Goal: Find specific page/section: Find specific page/section

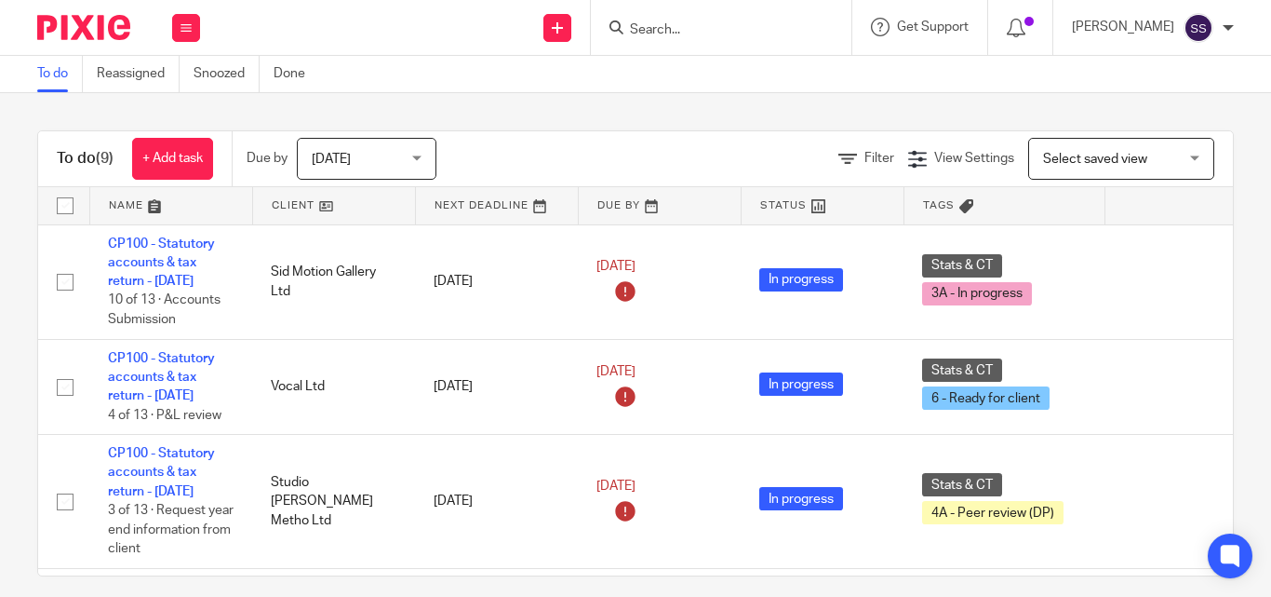
click at [715, 24] on input "Search" at bounding box center [712, 30] width 168 height 17
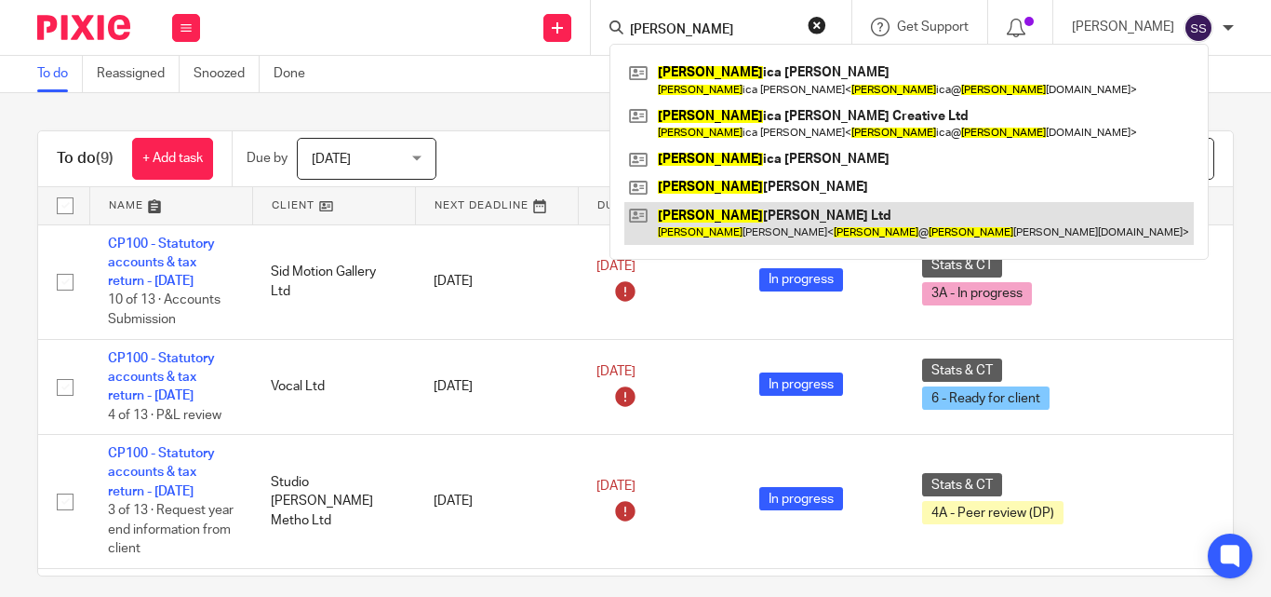
type input "Jess"
click at [742, 220] on link at bounding box center [910, 223] width 570 height 43
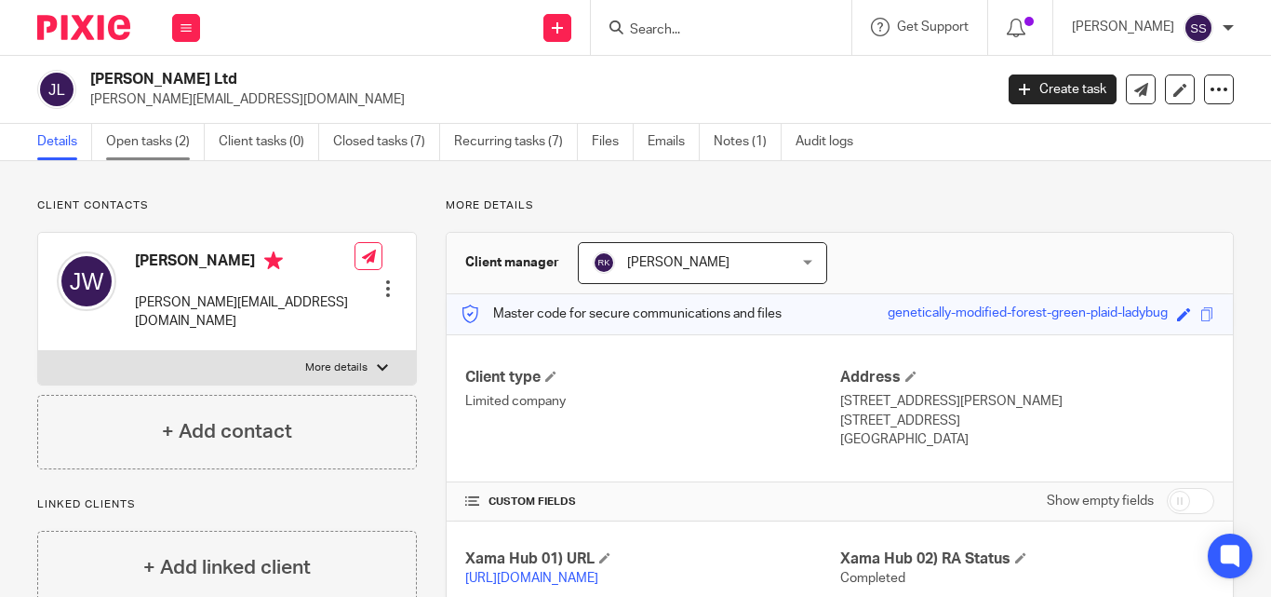
click at [170, 141] on link "Open tasks (2)" at bounding box center [155, 142] width 99 height 36
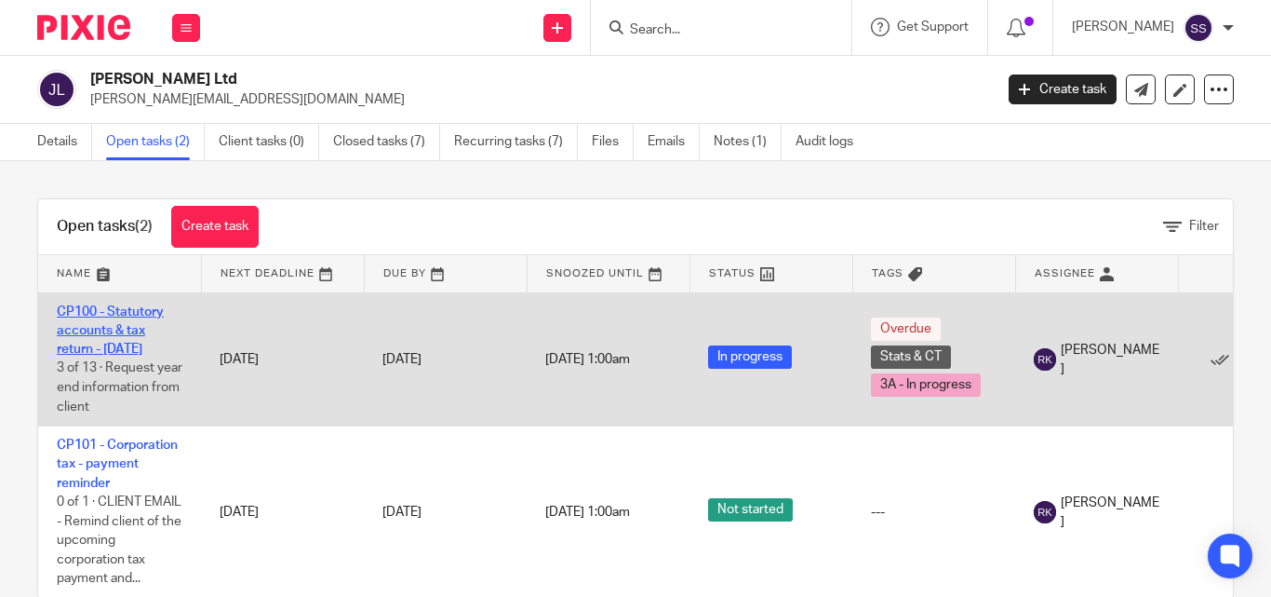
click at [135, 331] on link "CP100 - Statutory accounts & tax return - [DATE]" at bounding box center [110, 330] width 107 height 51
